Goal: Task Accomplishment & Management: Complete application form

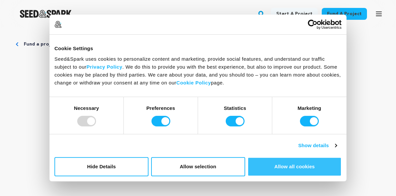
click at [272, 167] on button "Allow all cookies" at bounding box center [294, 166] width 94 height 19
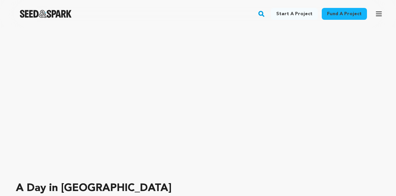
scroll to position [37, 0]
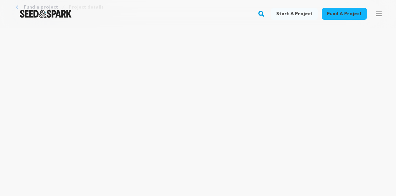
click at [293, 15] on link "Start a project" at bounding box center [294, 14] width 47 height 12
